Goal: Task Accomplishment & Management: Complete application form

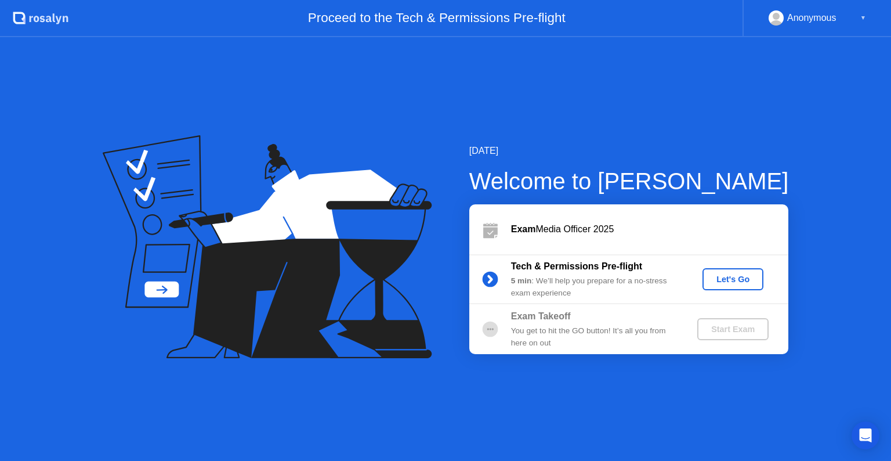
click at [730, 274] on div "Let's Go" at bounding box center [733, 278] width 52 height 9
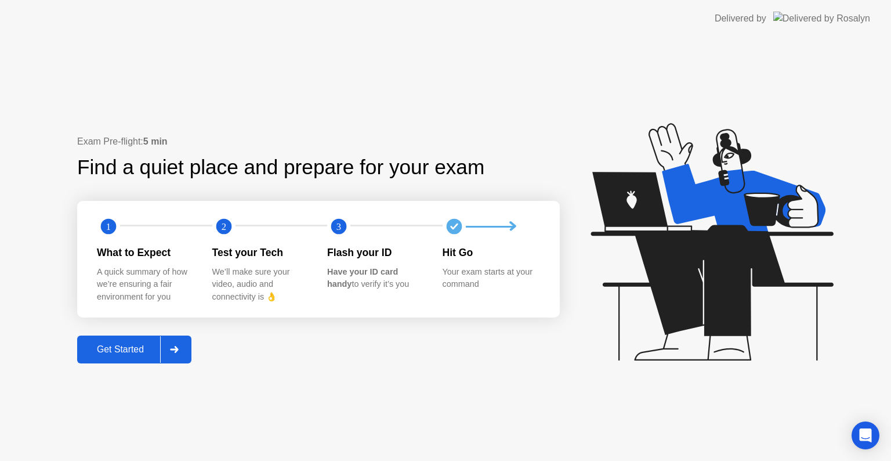
click at [179, 357] on div at bounding box center [174, 349] width 28 height 27
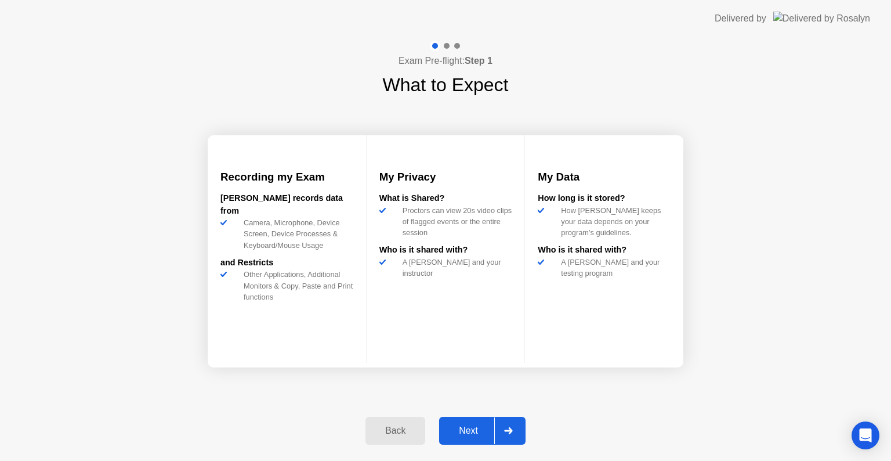
click at [506, 432] on icon at bounding box center [508, 430] width 9 height 7
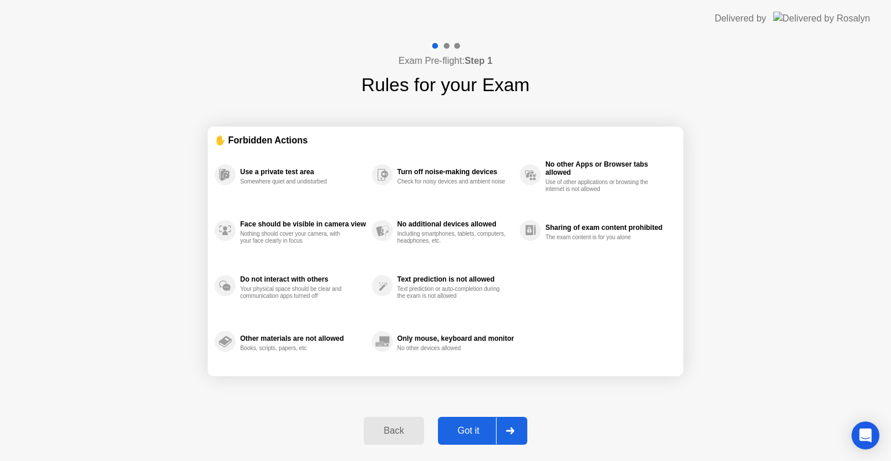
click at [515, 429] on icon at bounding box center [510, 430] width 9 height 7
select select "**********"
select select "*******"
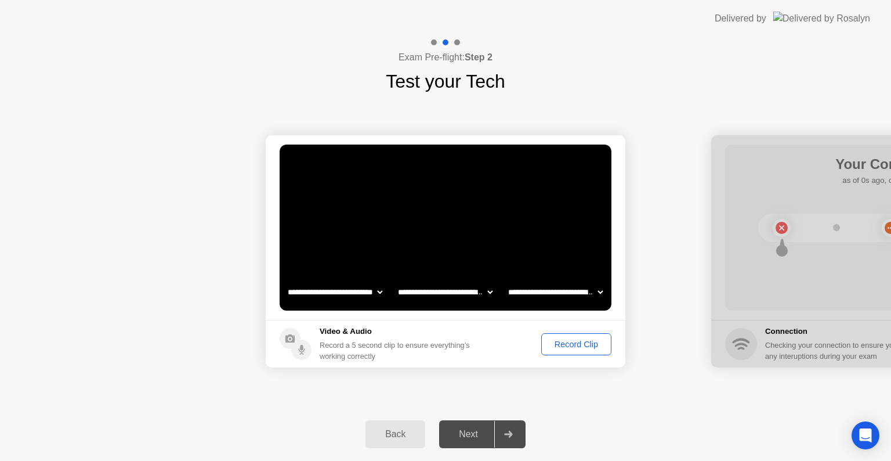
click at [377, 290] on select "**********" at bounding box center [334, 291] width 99 height 23
click at [285, 280] on select "**********" at bounding box center [334, 291] width 99 height 23
click at [458, 288] on select "**********" at bounding box center [445, 291] width 99 height 23
click at [396, 280] on select "**********" at bounding box center [445, 291] width 99 height 23
click at [533, 287] on select "**********" at bounding box center [555, 291] width 99 height 23
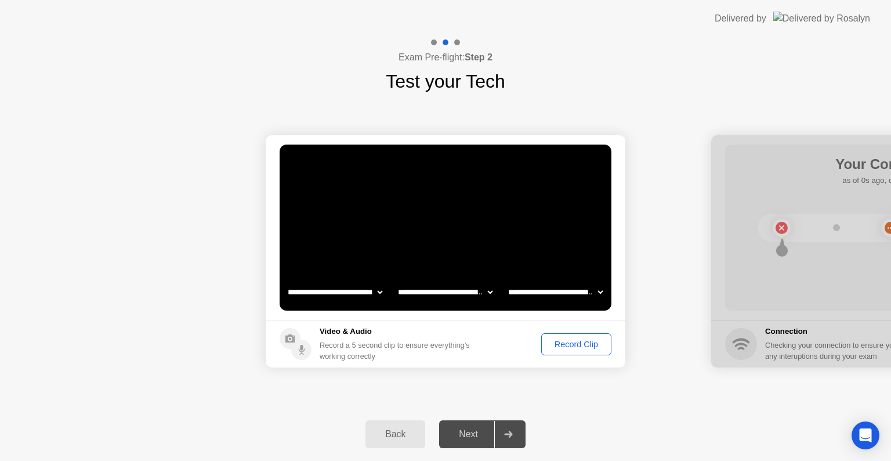
click at [506, 280] on select "**********" at bounding box center [555, 291] width 99 height 23
click at [559, 339] on div "Record Clip" at bounding box center [576, 343] width 62 height 9
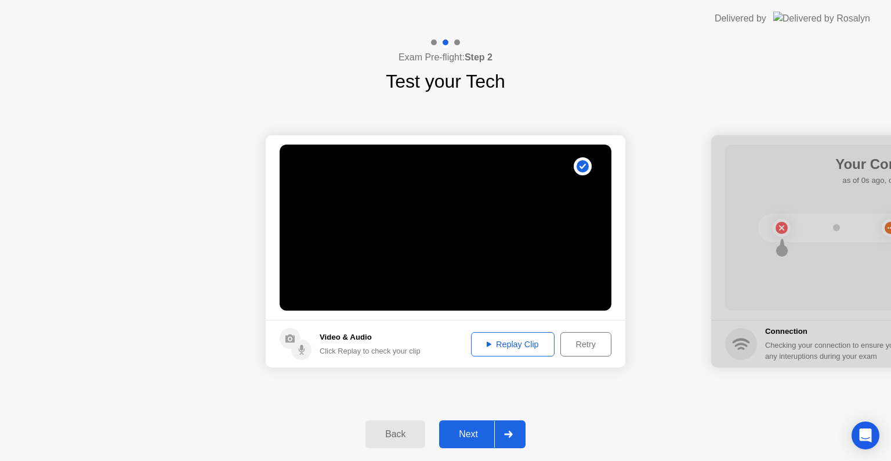
click at [511, 438] on div at bounding box center [508, 434] width 28 height 27
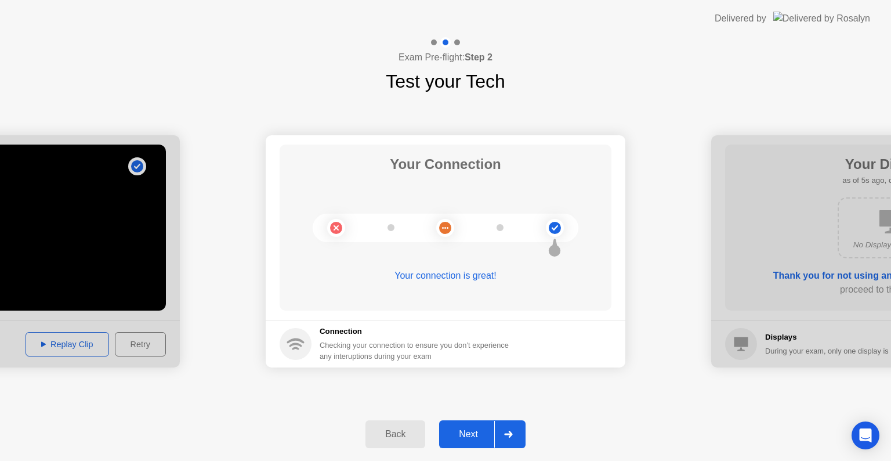
click at [511, 438] on div at bounding box center [508, 434] width 28 height 27
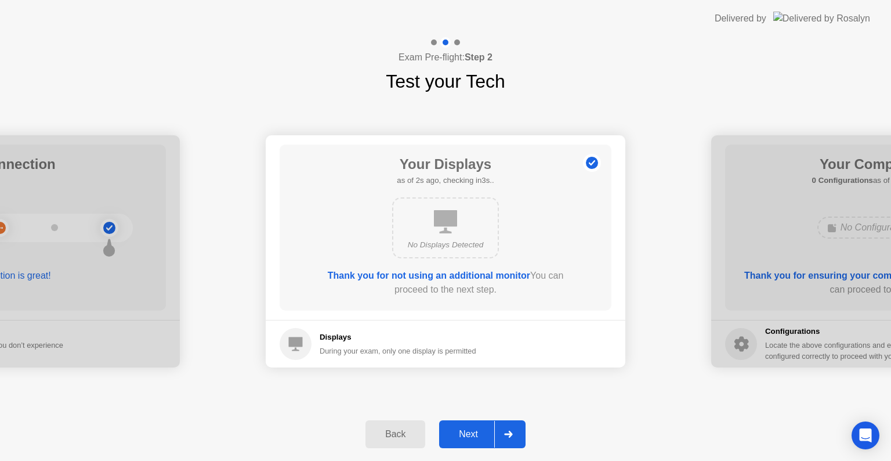
click at [512, 440] on div at bounding box center [508, 434] width 28 height 27
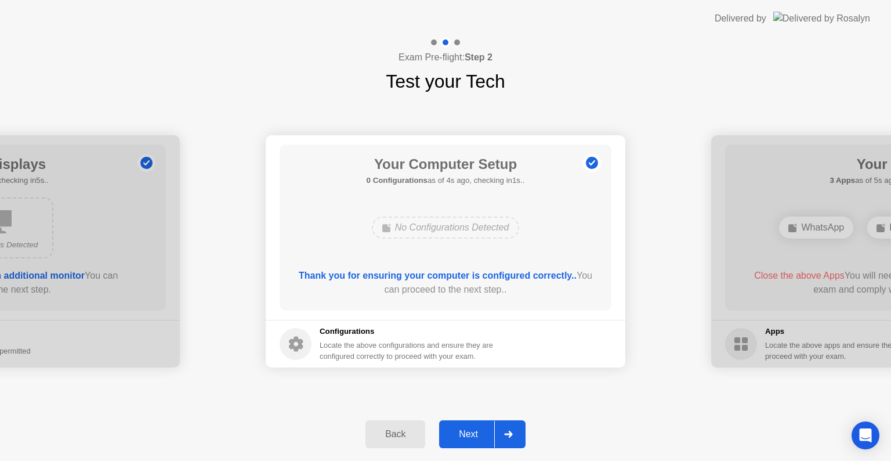
click at [508, 433] on icon at bounding box center [508, 434] width 8 height 7
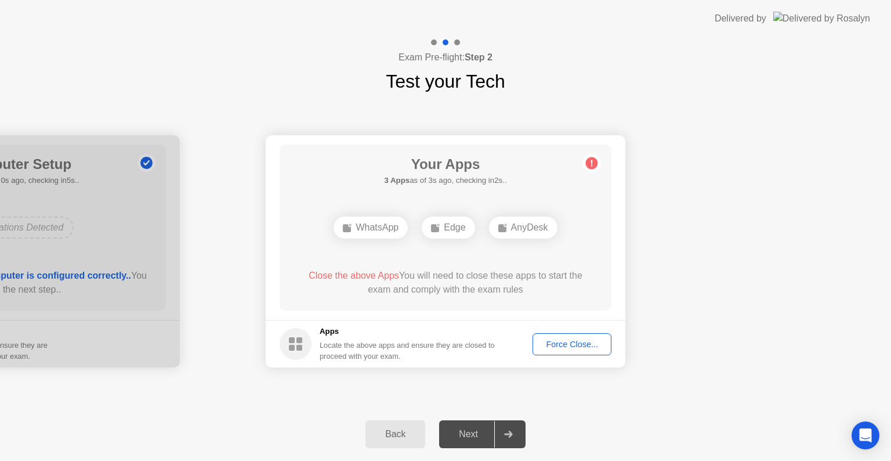
click at [577, 337] on button "Force Close..." at bounding box center [572, 344] width 79 height 22
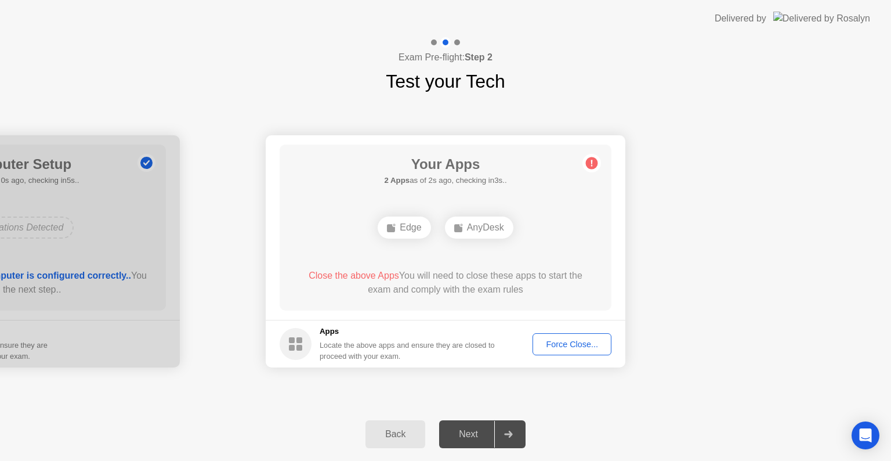
click at [409, 229] on div "Edge" at bounding box center [404, 227] width 53 height 22
click at [473, 235] on div "AnyDesk" at bounding box center [479, 227] width 68 height 22
click at [555, 345] on div "Force Close..." at bounding box center [572, 343] width 71 height 9
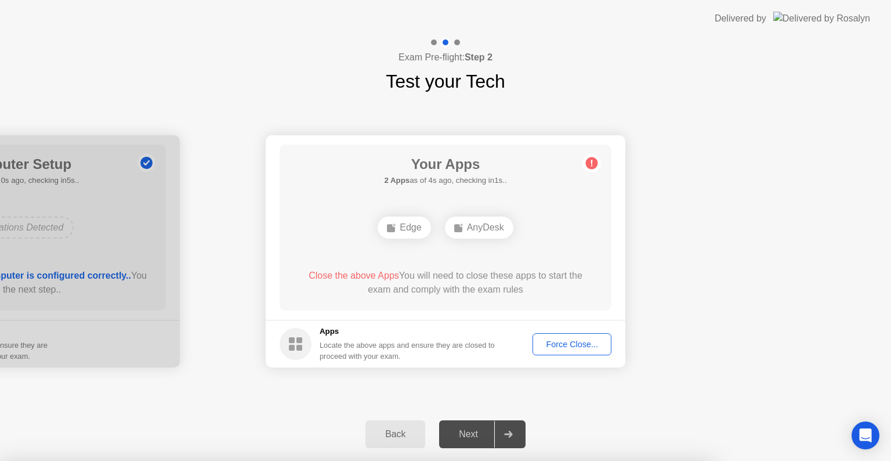
click at [583, 460] on div at bounding box center [445, 461] width 891 height 0
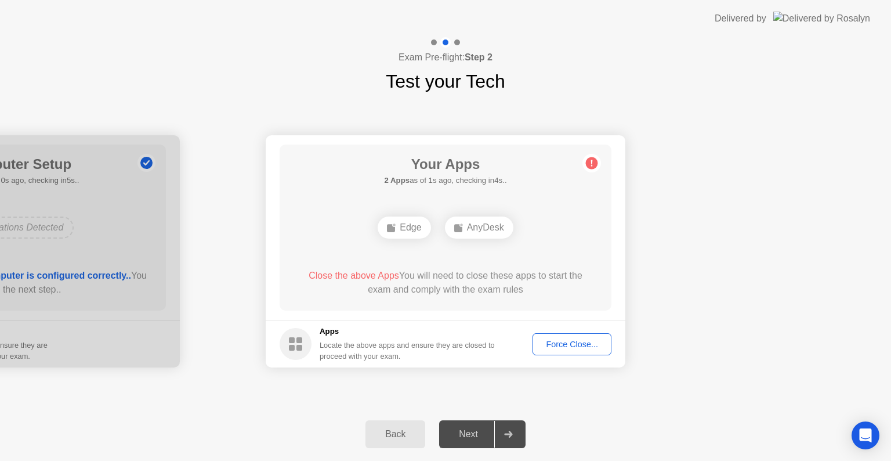
click at [569, 341] on div "Force Close..." at bounding box center [572, 343] width 71 height 9
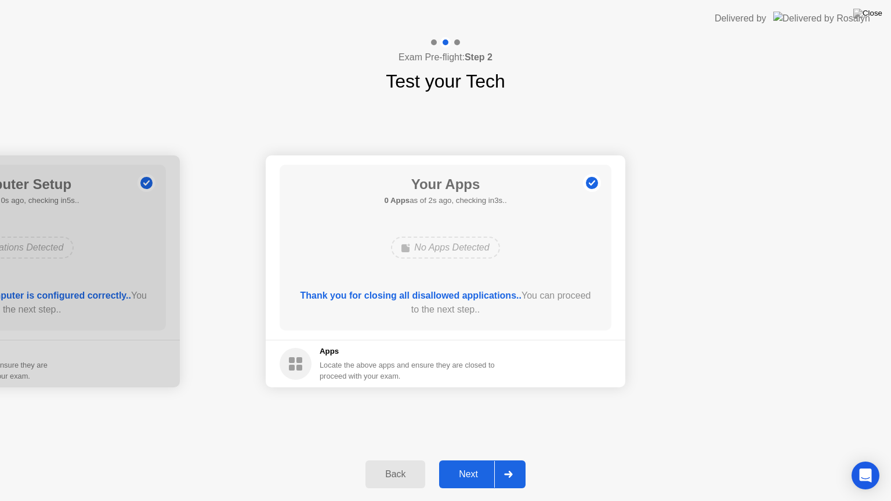
click at [508, 460] on icon at bounding box center [508, 474] width 9 height 7
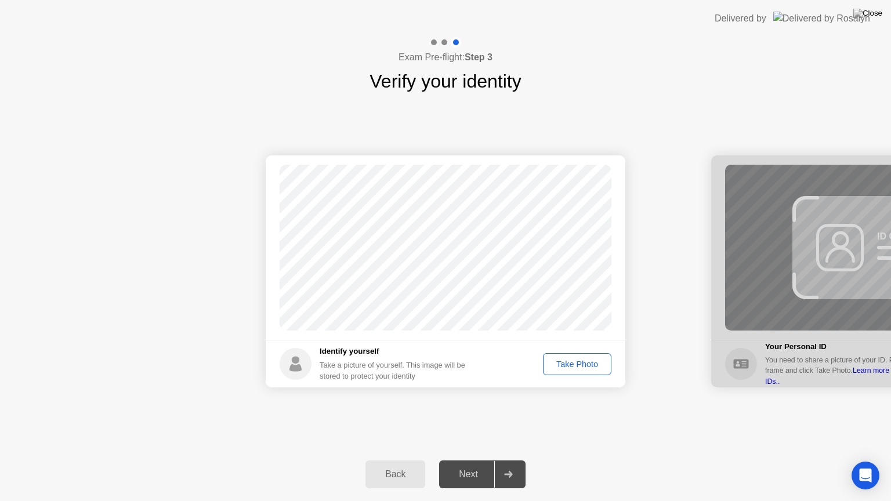
click at [573, 364] on div "Take Photo" at bounding box center [577, 364] width 60 height 9
click at [508, 460] on icon at bounding box center [508, 474] width 8 height 7
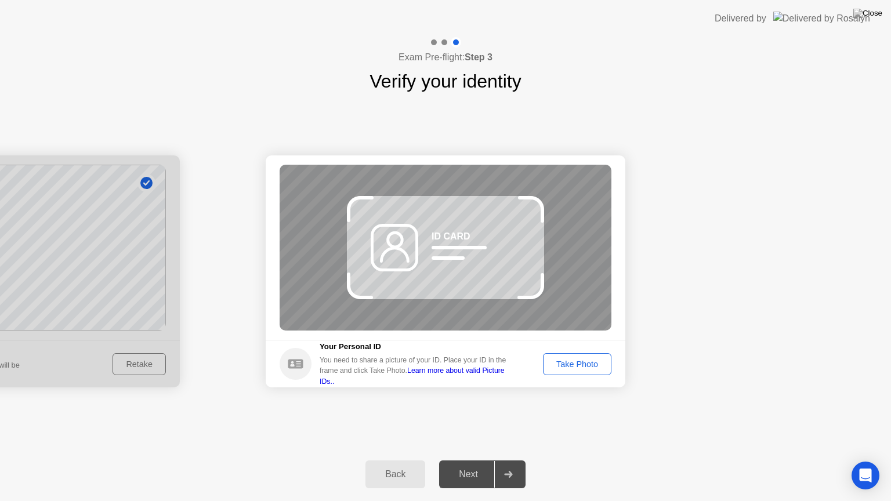
click at [583, 355] on button "Take Photo" at bounding box center [577, 364] width 68 height 22
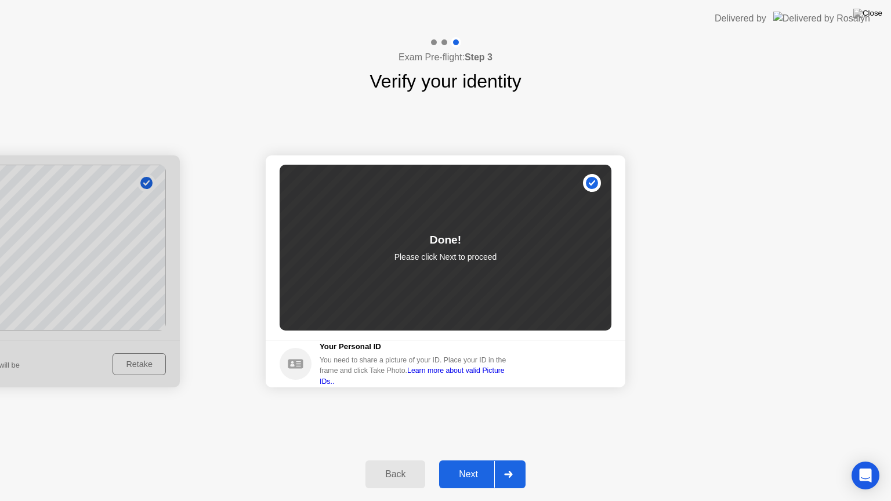
click at [533, 251] on div "Done! Please click Next to proceed" at bounding box center [446, 248] width 332 height 166
click at [407, 460] on div "Back" at bounding box center [395, 474] width 53 height 10
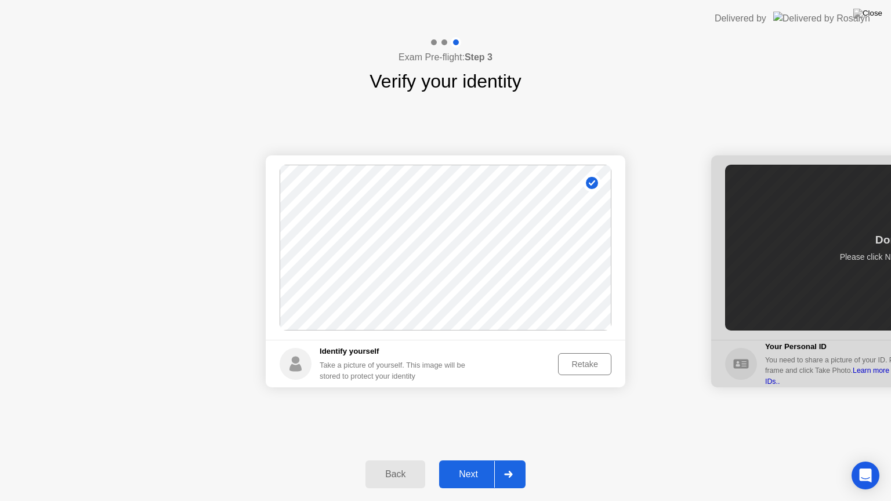
click at [573, 360] on div "Retake" at bounding box center [584, 364] width 45 height 9
click at [573, 360] on div "Take Photo" at bounding box center [577, 364] width 60 height 9
click at [573, 360] on div "Retake" at bounding box center [584, 364] width 45 height 9
click at [580, 364] on div "Take Photo" at bounding box center [577, 364] width 60 height 9
click at [504, 460] on div at bounding box center [508, 474] width 28 height 27
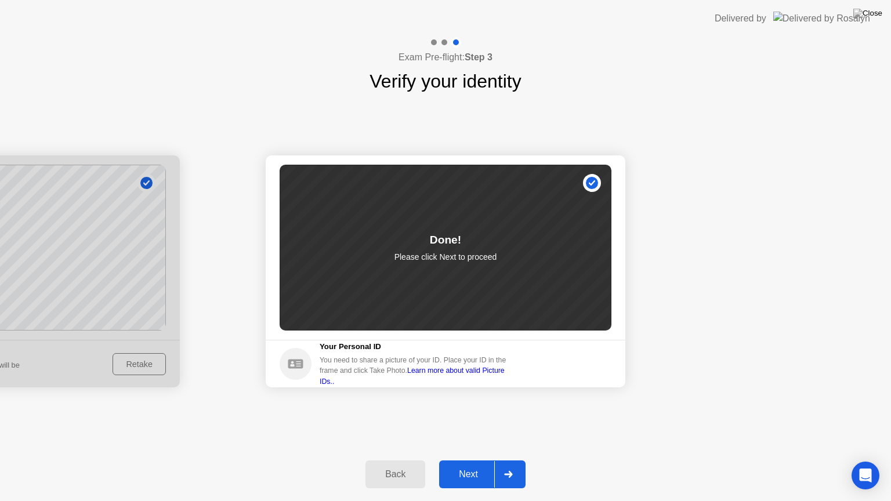
click at [471, 372] on link "Learn more about valid Picture IDs.." at bounding box center [412, 376] width 185 height 19
click at [590, 181] on div "Done! Please click Next to proceed" at bounding box center [446, 248] width 332 height 166
click at [302, 364] on icon at bounding box center [295, 363] width 15 height 9
click at [341, 366] on div "You need to share a picture of your ID. Place your ID in the frame and click Ta…" at bounding box center [417, 371] width 195 height 32
click at [349, 364] on div "You need to share a picture of your ID. Place your ID in the frame and click Ta…" at bounding box center [417, 371] width 195 height 32
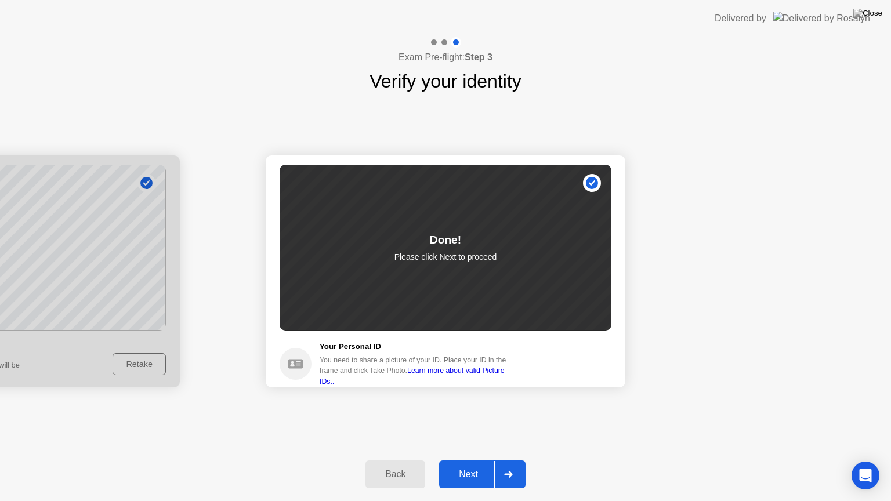
click at [349, 364] on div "You need to share a picture of your ID. Place your ID in the frame and click Ta…" at bounding box center [417, 371] width 195 height 32
click at [878, 13] on img at bounding box center [867, 13] width 29 height 9
click at [391, 460] on button "Back" at bounding box center [396, 475] width 60 height 28
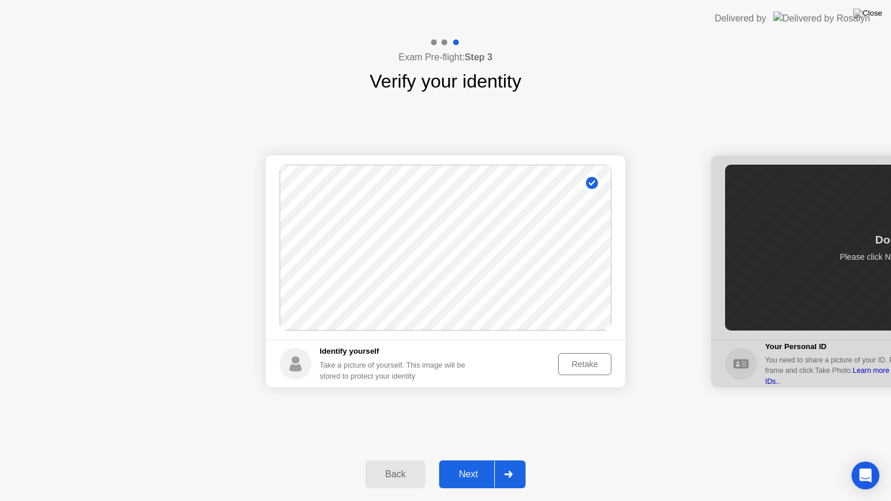
click at [391, 460] on button "Back" at bounding box center [396, 475] width 60 height 28
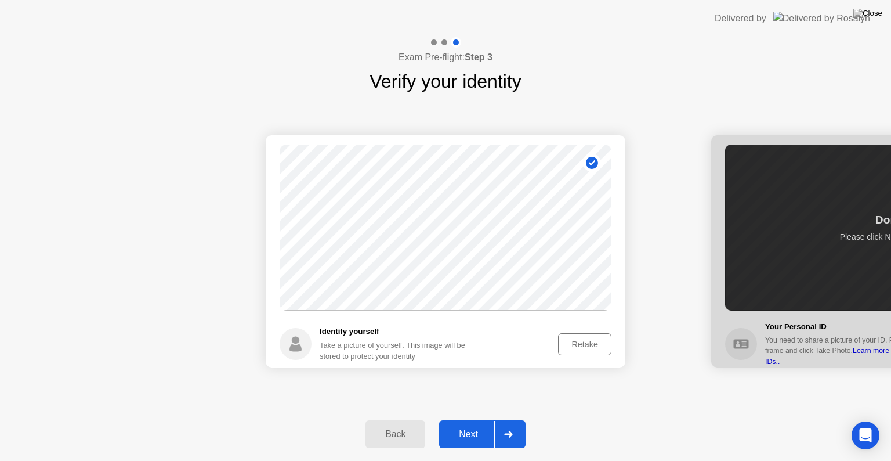
select select "**********"
select select "*******"
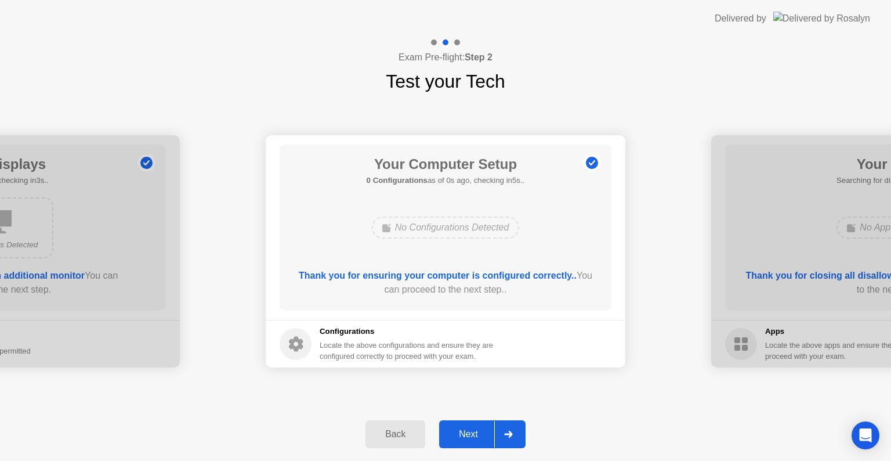
click at [508, 435] on icon at bounding box center [508, 434] width 9 height 7
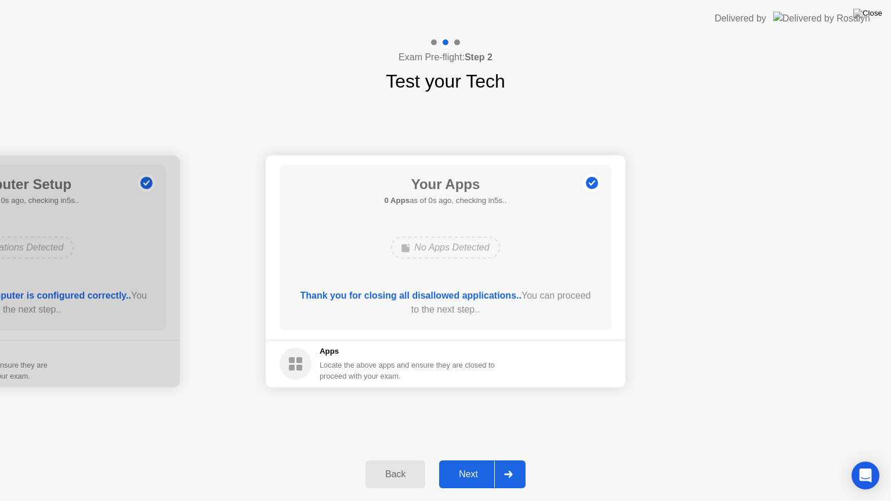
click at [508, 448] on div "Back Next" at bounding box center [445, 474] width 891 height 53
click at [505, 460] on div at bounding box center [508, 474] width 28 height 27
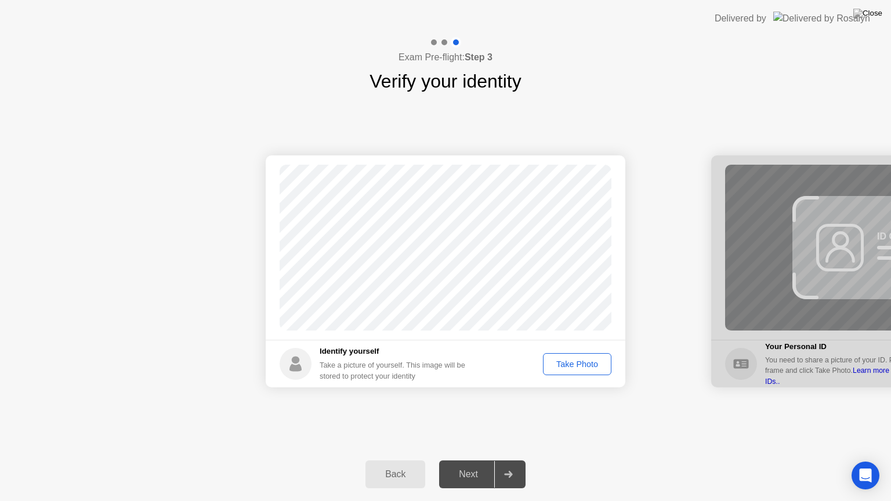
click at [576, 368] on div "Take Photo" at bounding box center [577, 364] width 60 height 9
click at [512, 460] on icon at bounding box center [508, 474] width 9 height 7
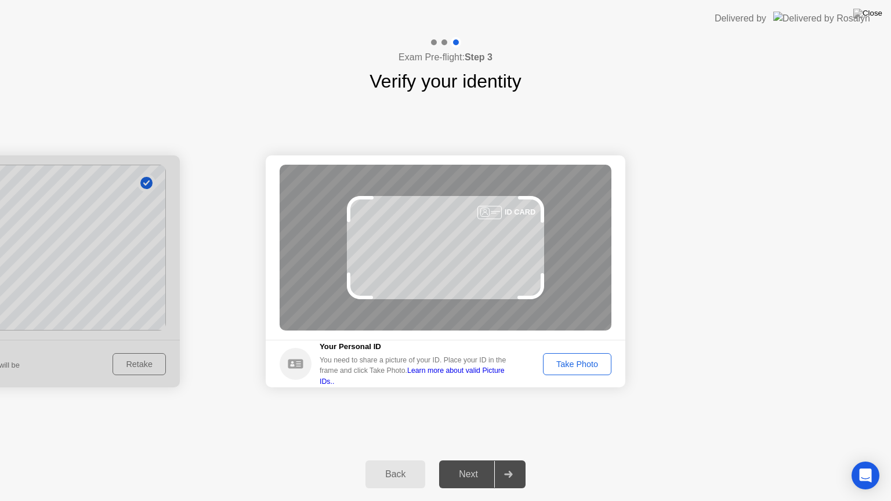
click at [574, 364] on div "Take Photo" at bounding box center [577, 364] width 60 height 9
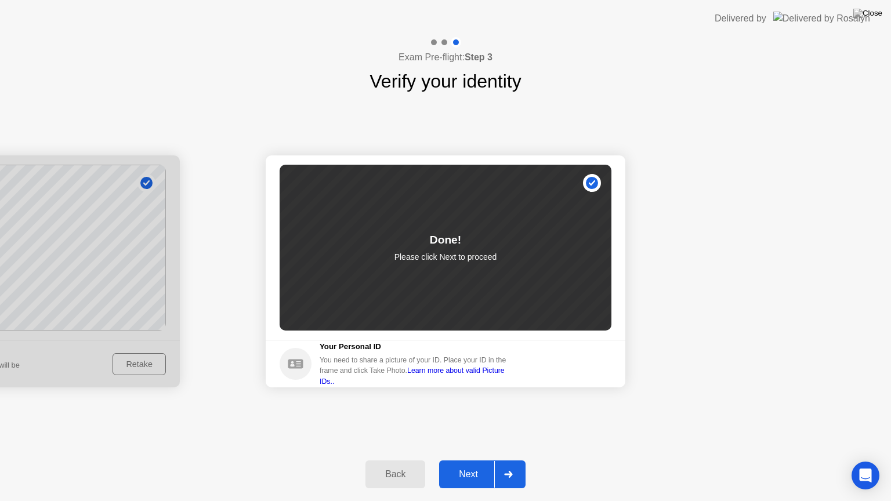
click at [512, 460] on icon at bounding box center [508, 474] width 9 height 7
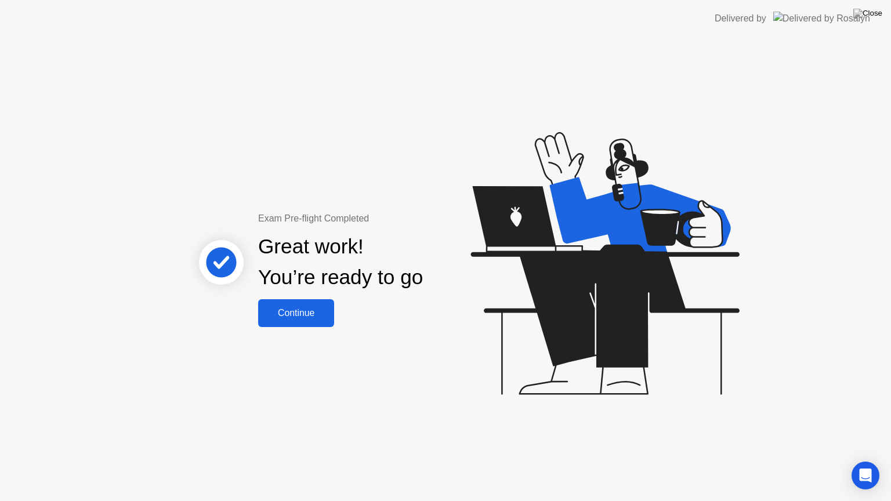
click at [319, 308] on div "Continue" at bounding box center [296, 313] width 69 height 10
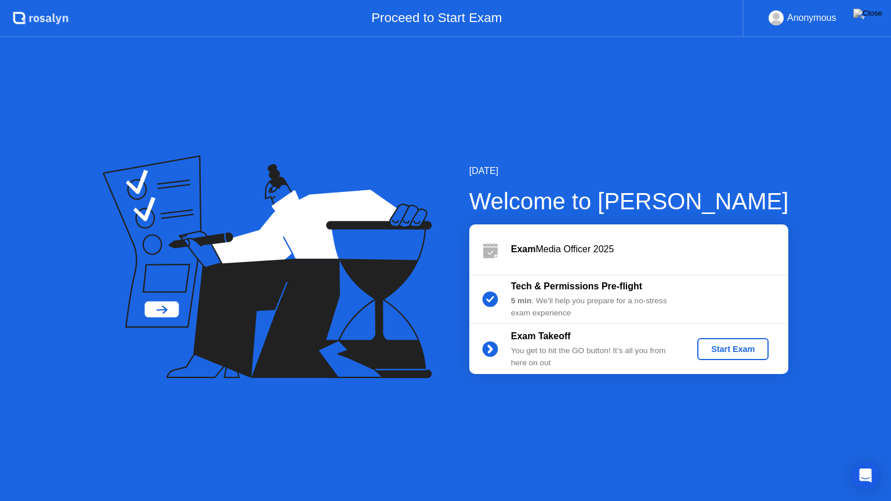
click at [726, 354] on div "Start Exam" at bounding box center [733, 349] width 62 height 9
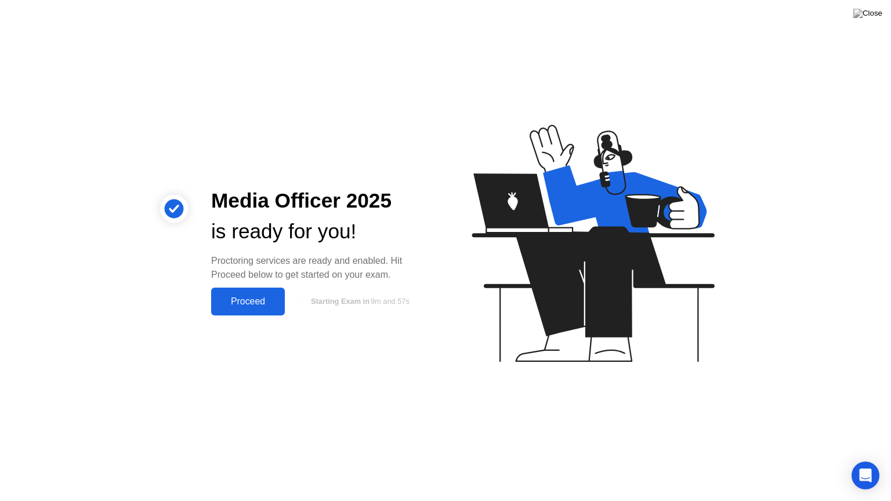
click at [278, 302] on div "Proceed" at bounding box center [248, 301] width 67 height 10
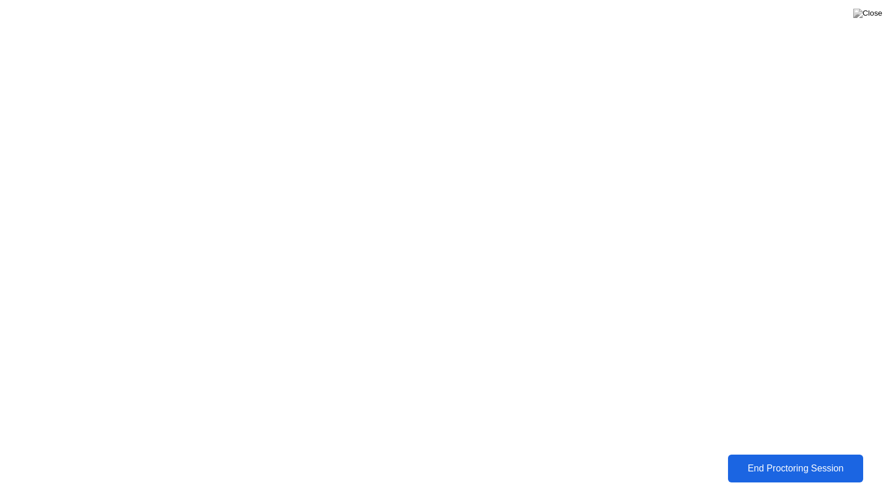
click at [754, 460] on div "End Proctoring Session" at bounding box center [796, 469] width 128 height 10
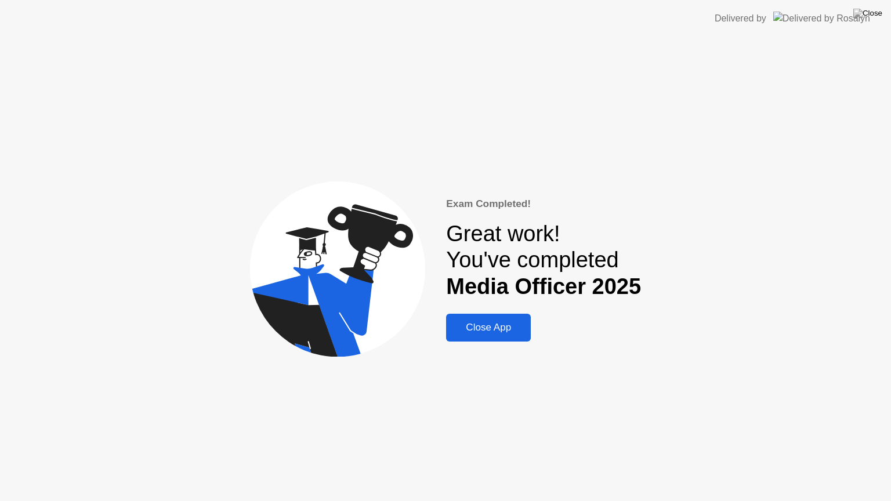
click at [518, 327] on div "Close App" at bounding box center [489, 328] width 78 height 12
